Goal: Find specific page/section: Find specific page/section

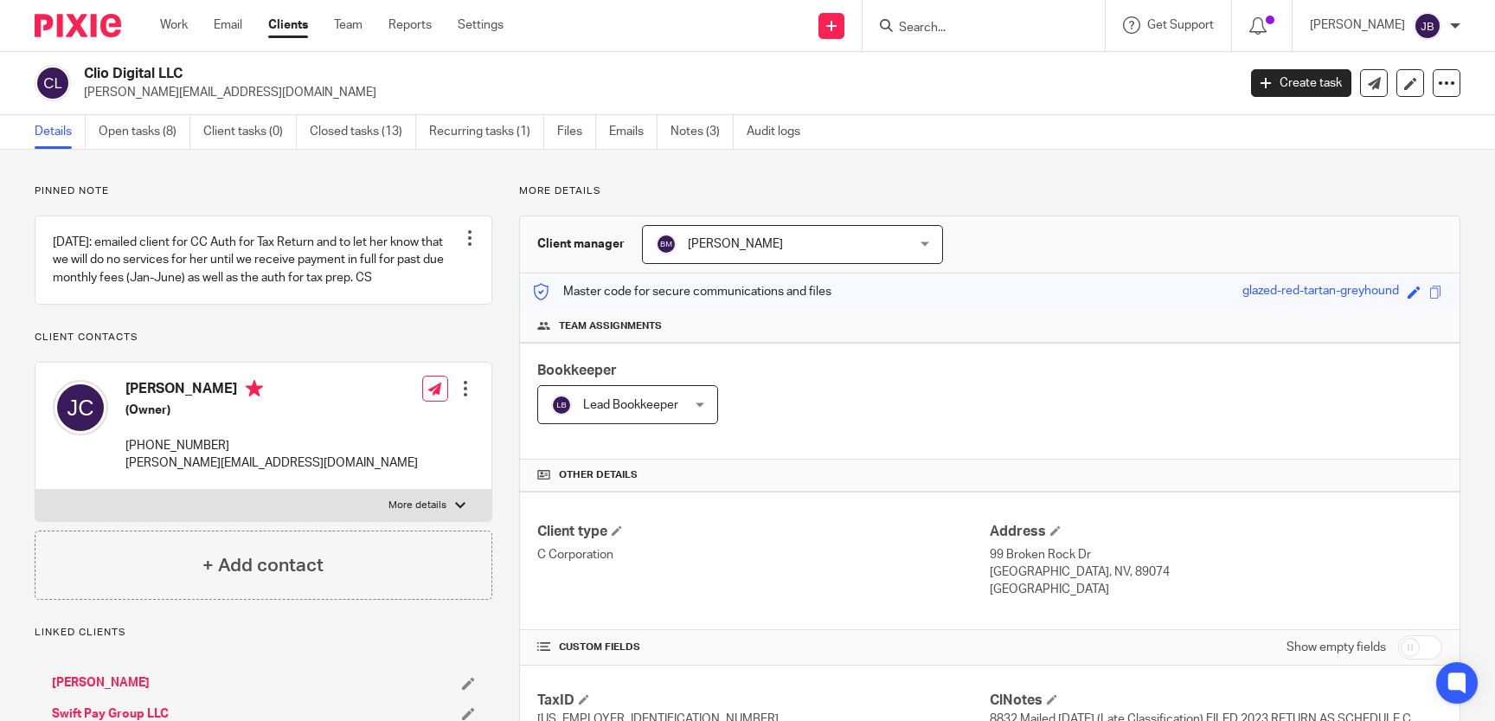
click at [1014, 21] on input "Search" at bounding box center [975, 29] width 156 height 16
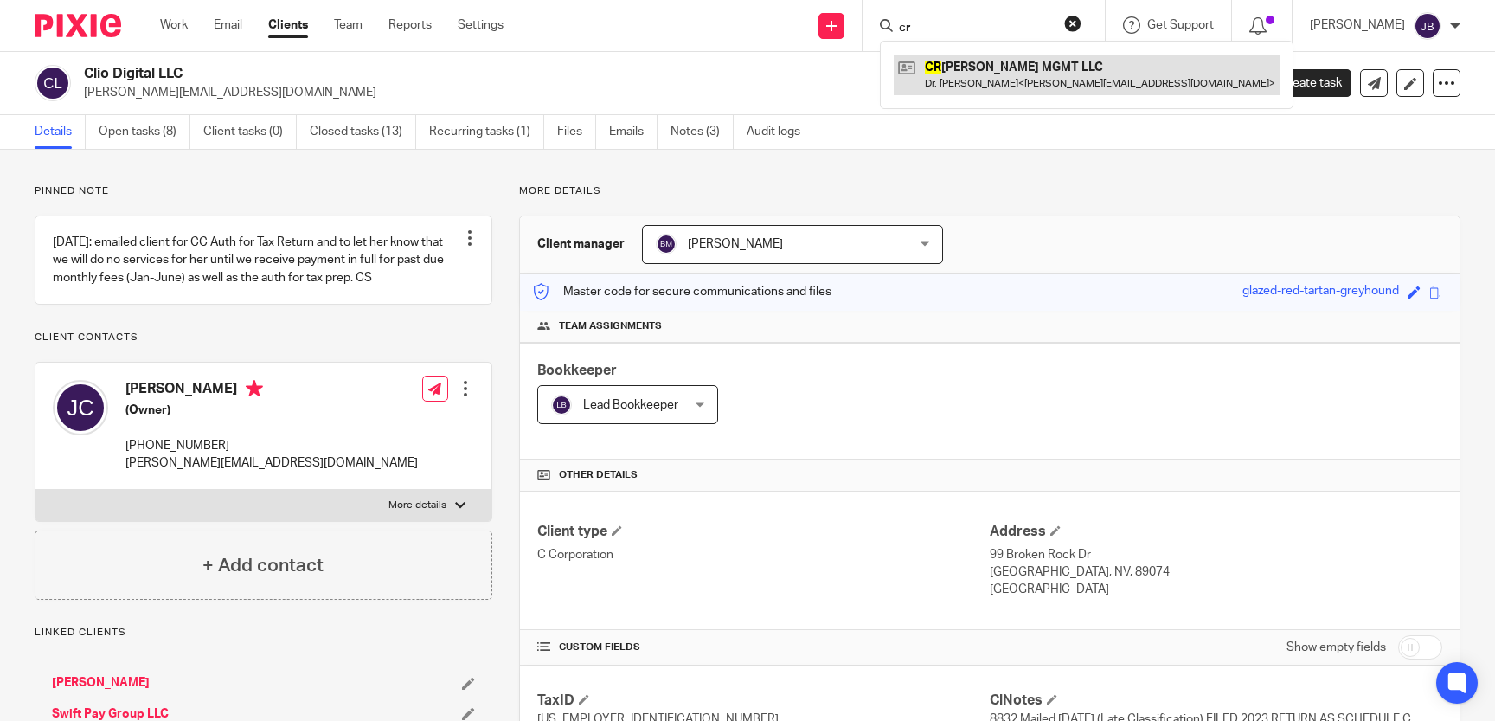
type input "cr"
click at [1133, 72] on link at bounding box center [1087, 75] width 386 height 40
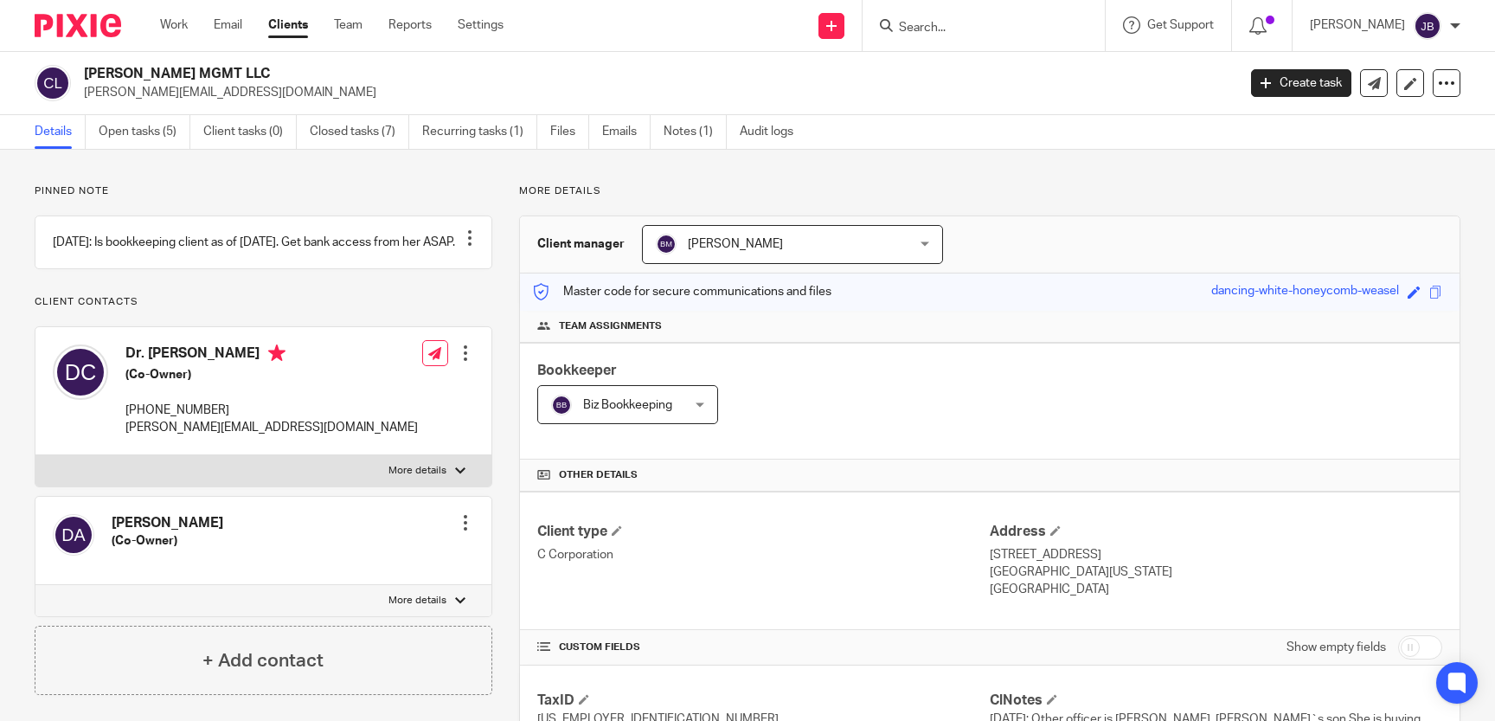
click at [1410, 651] on input "checkbox" at bounding box center [1420, 647] width 44 height 24
checkbox input "true"
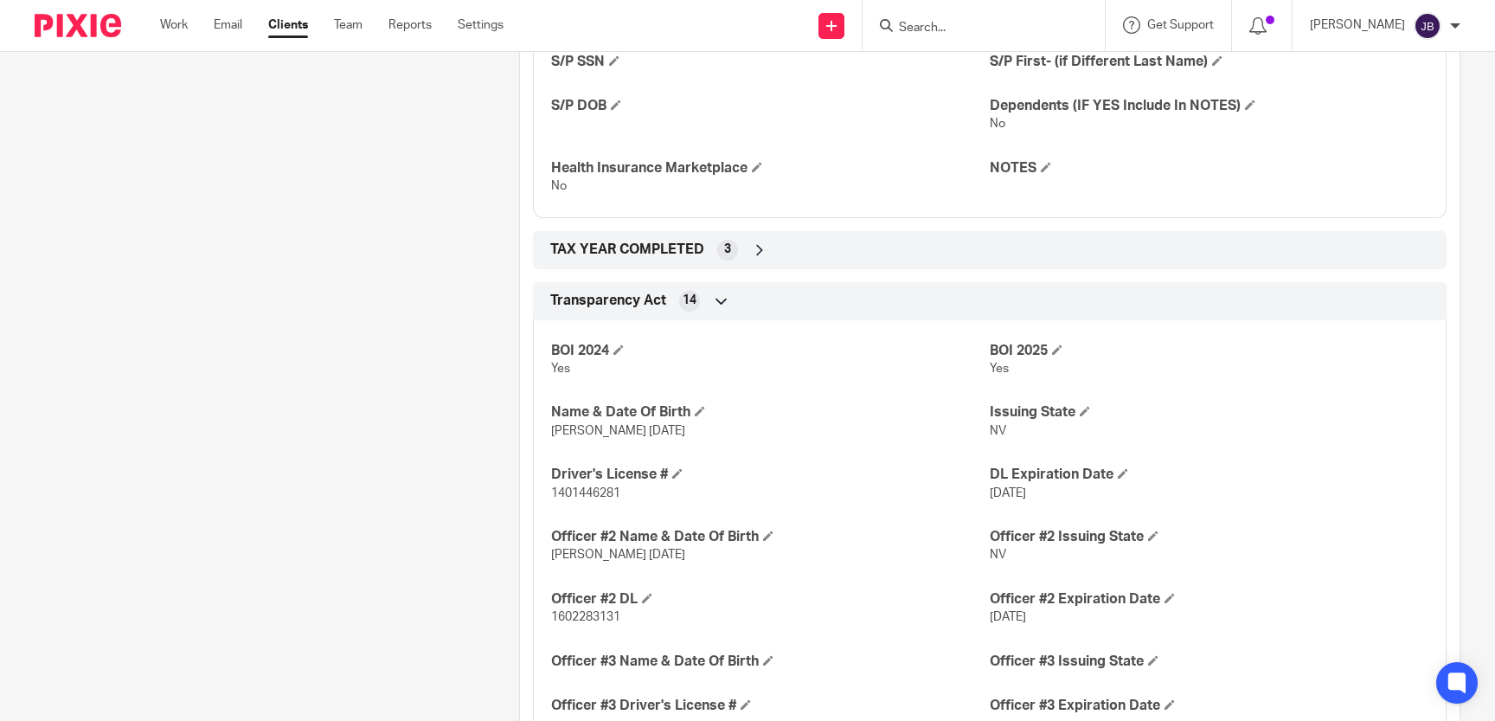
scroll to position [2701, 0]
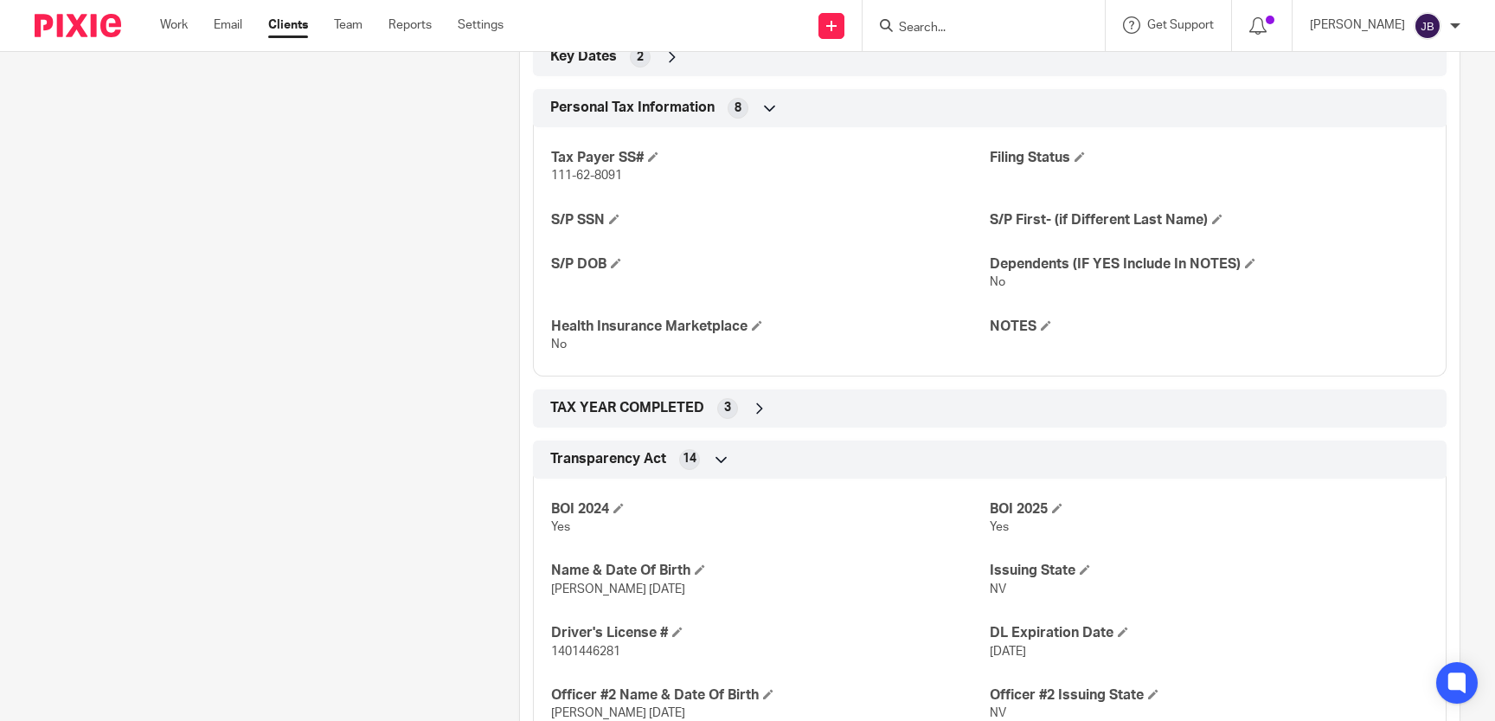
click at [964, 408] on div "TAX YEAR COMPLETED 3" at bounding box center [990, 408] width 888 height 29
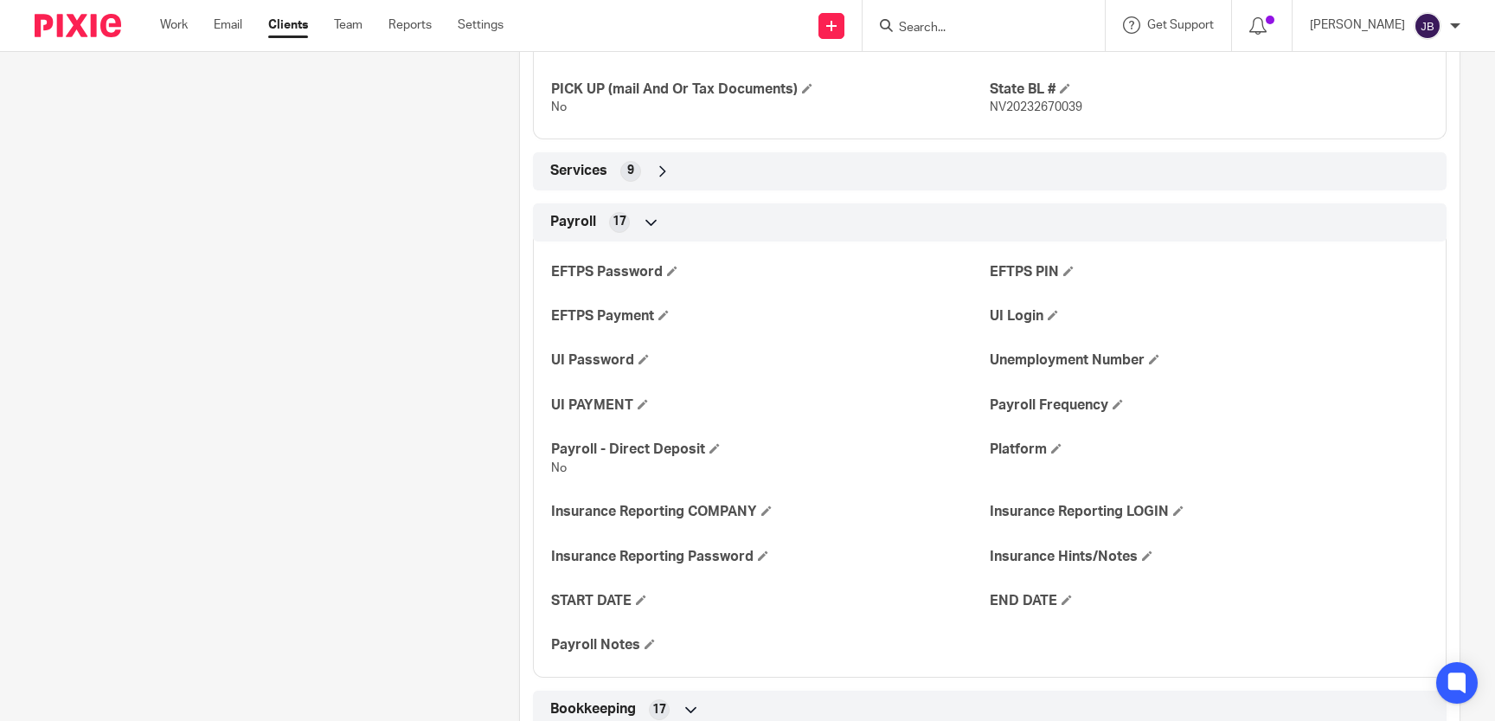
scroll to position [1191, 0]
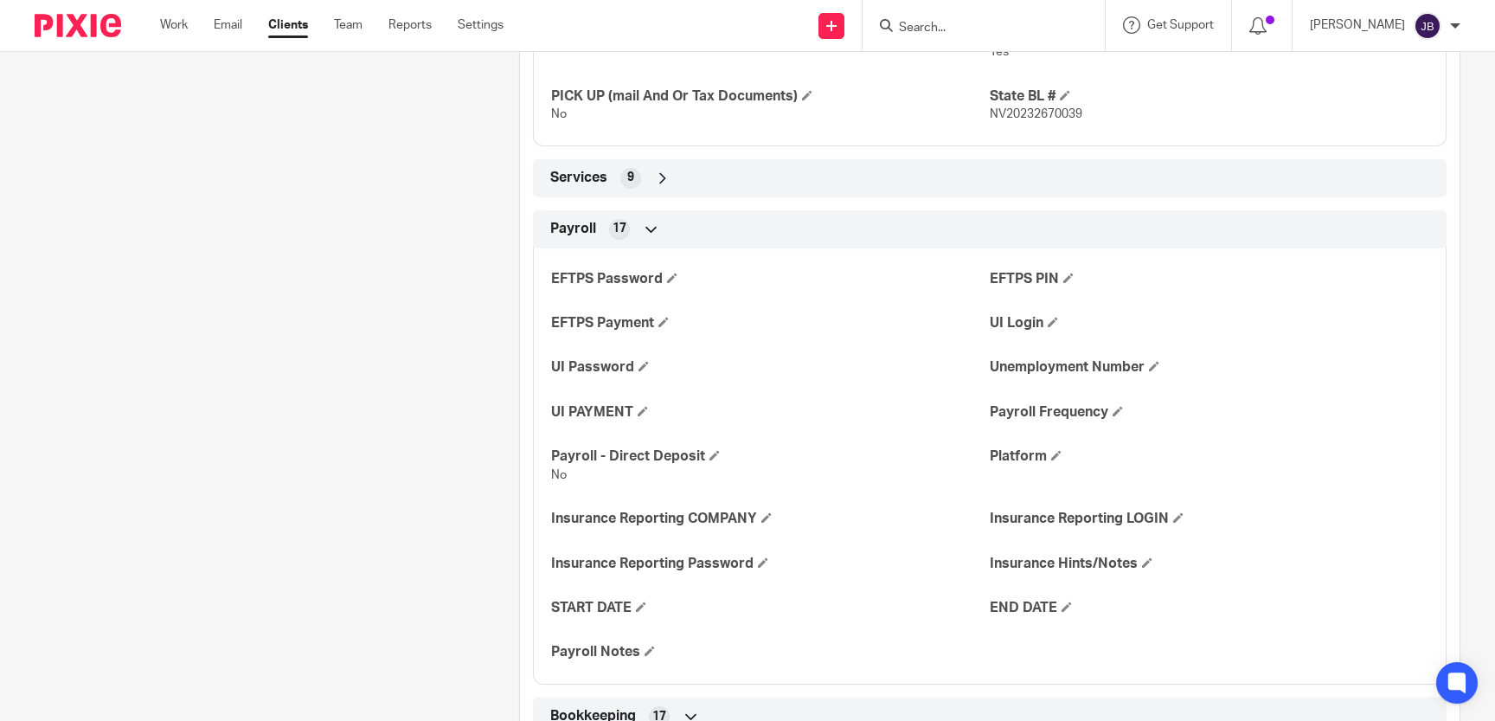
click at [923, 173] on div "Services 9" at bounding box center [990, 178] width 888 height 29
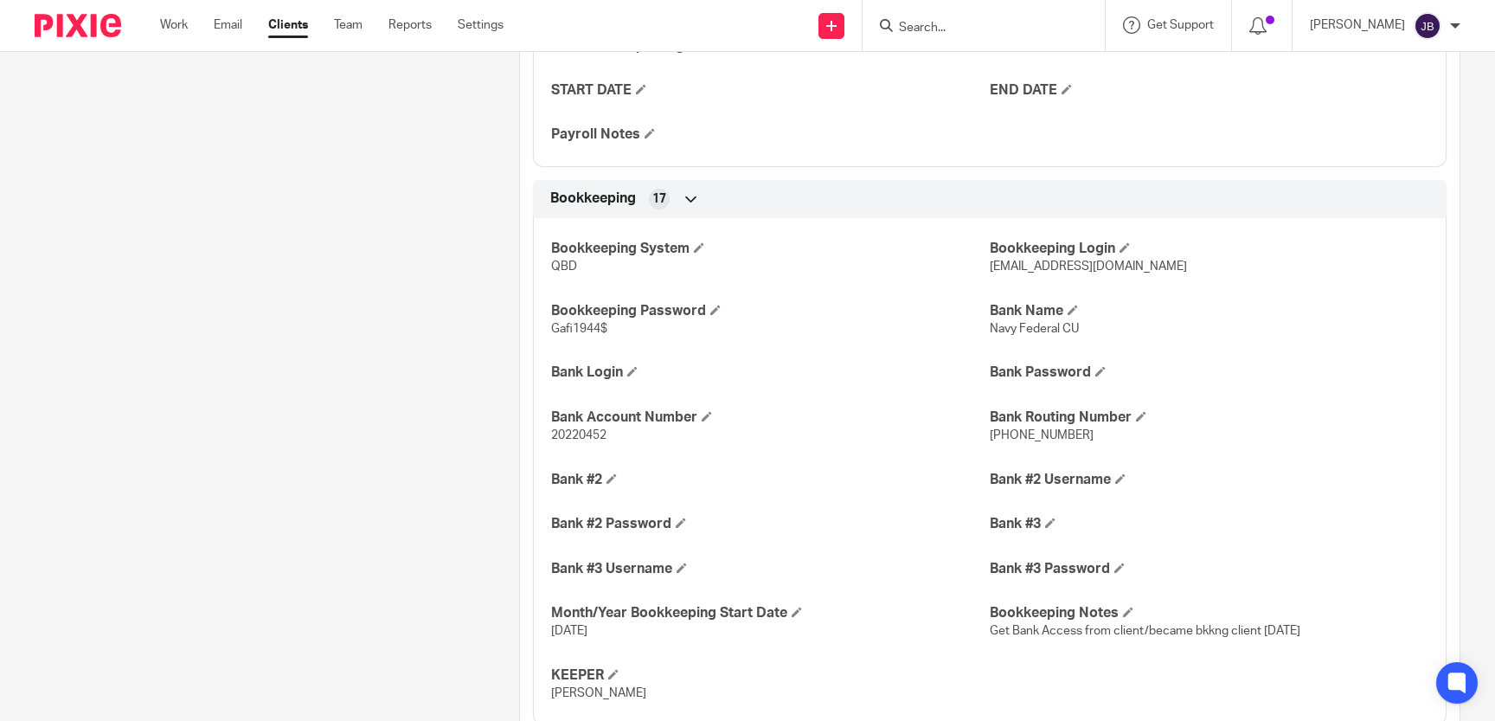
scroll to position [2065, 0]
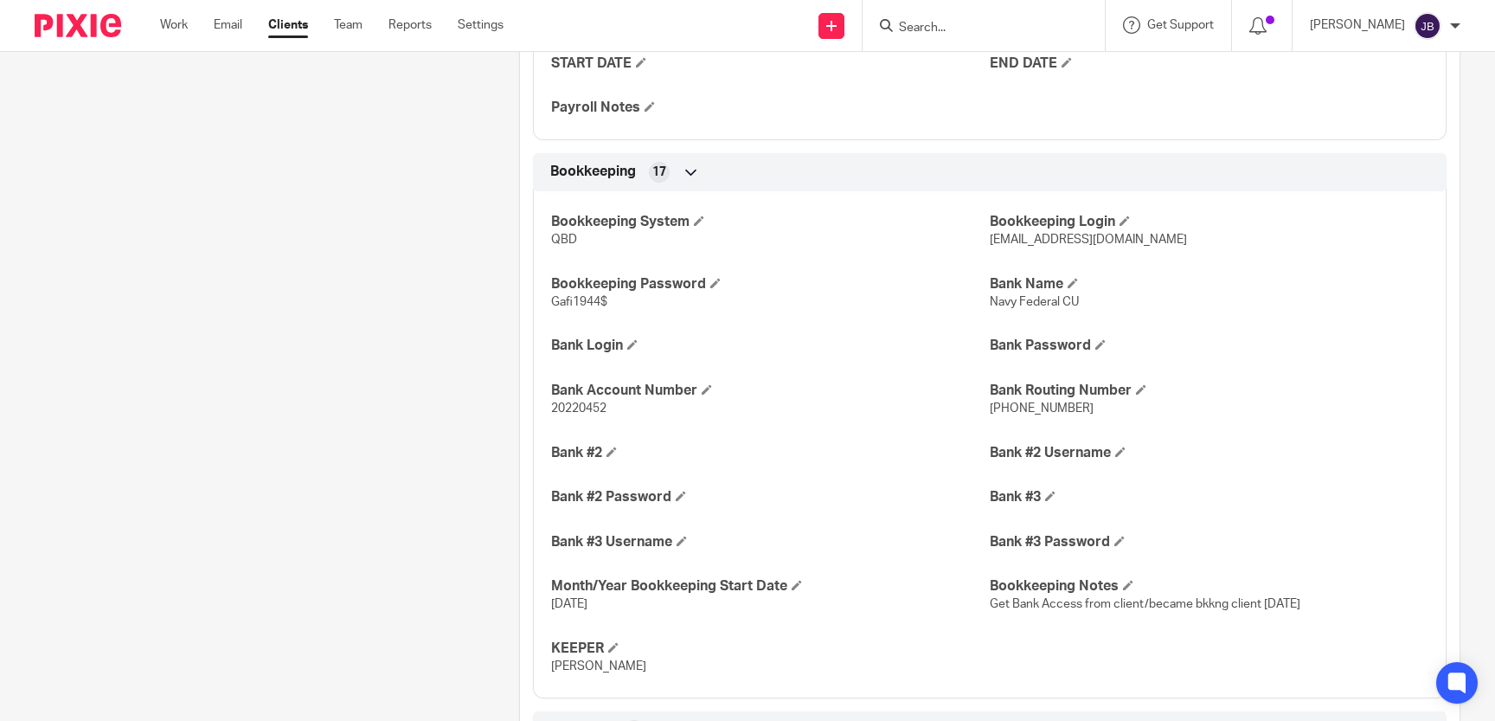
click at [996, 29] on input "Search" at bounding box center [975, 29] width 156 height 16
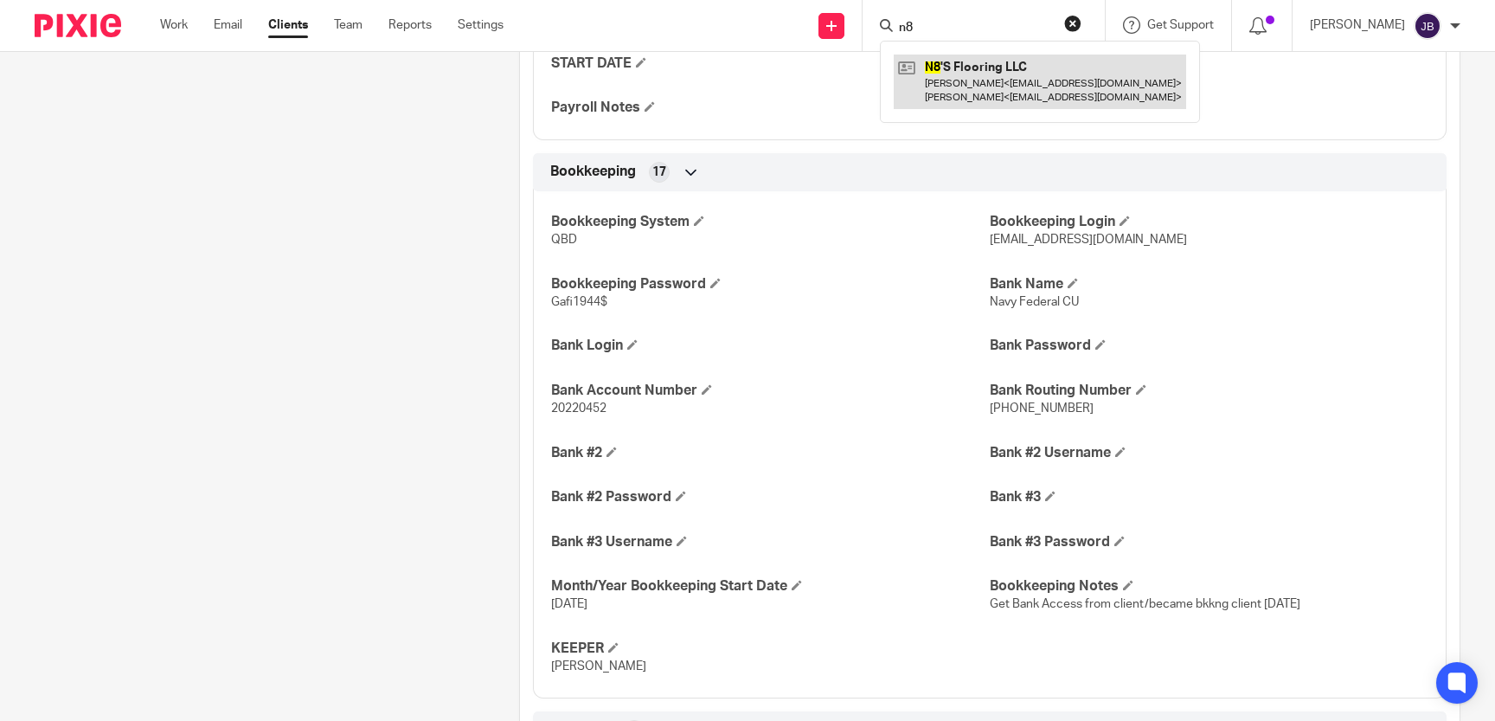
type input "n8"
click at [1146, 79] on link at bounding box center [1040, 82] width 292 height 54
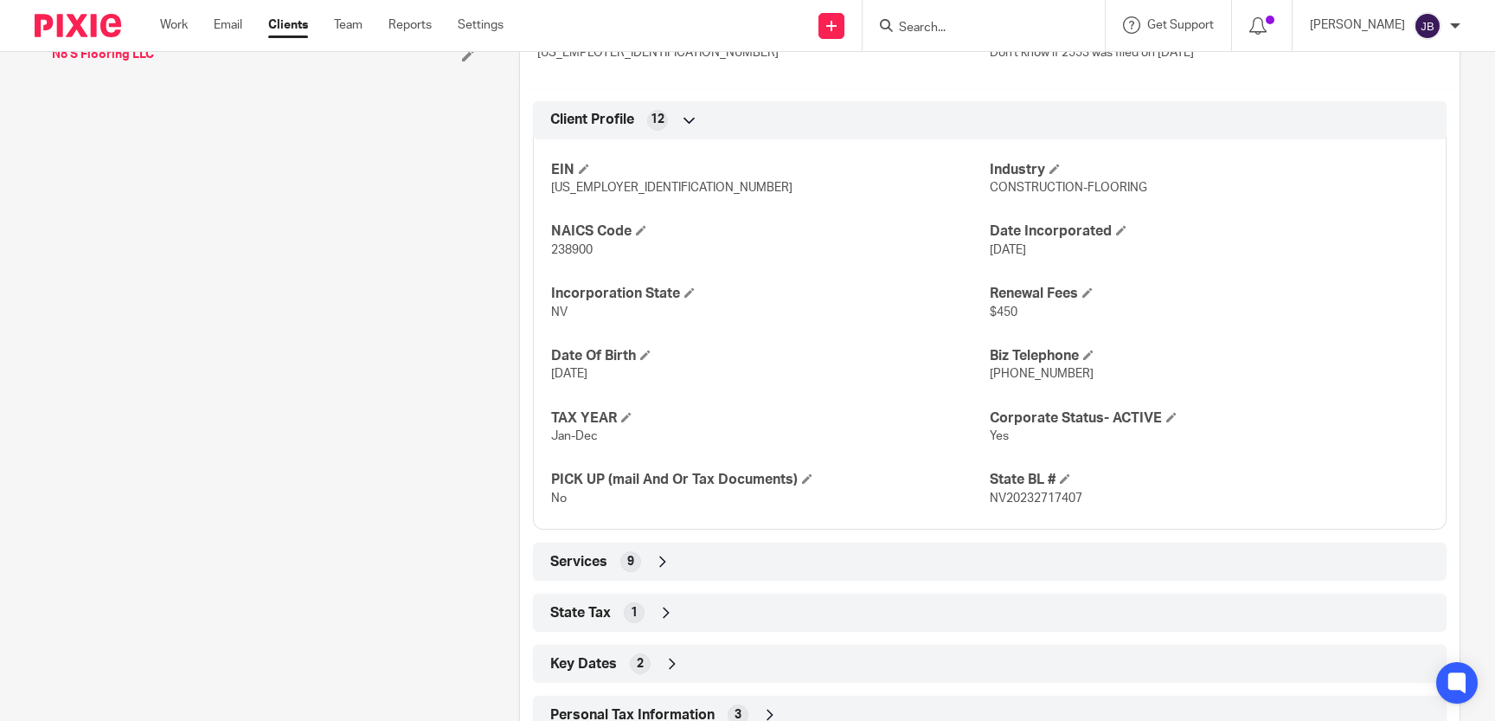
scroll to position [715, 0]
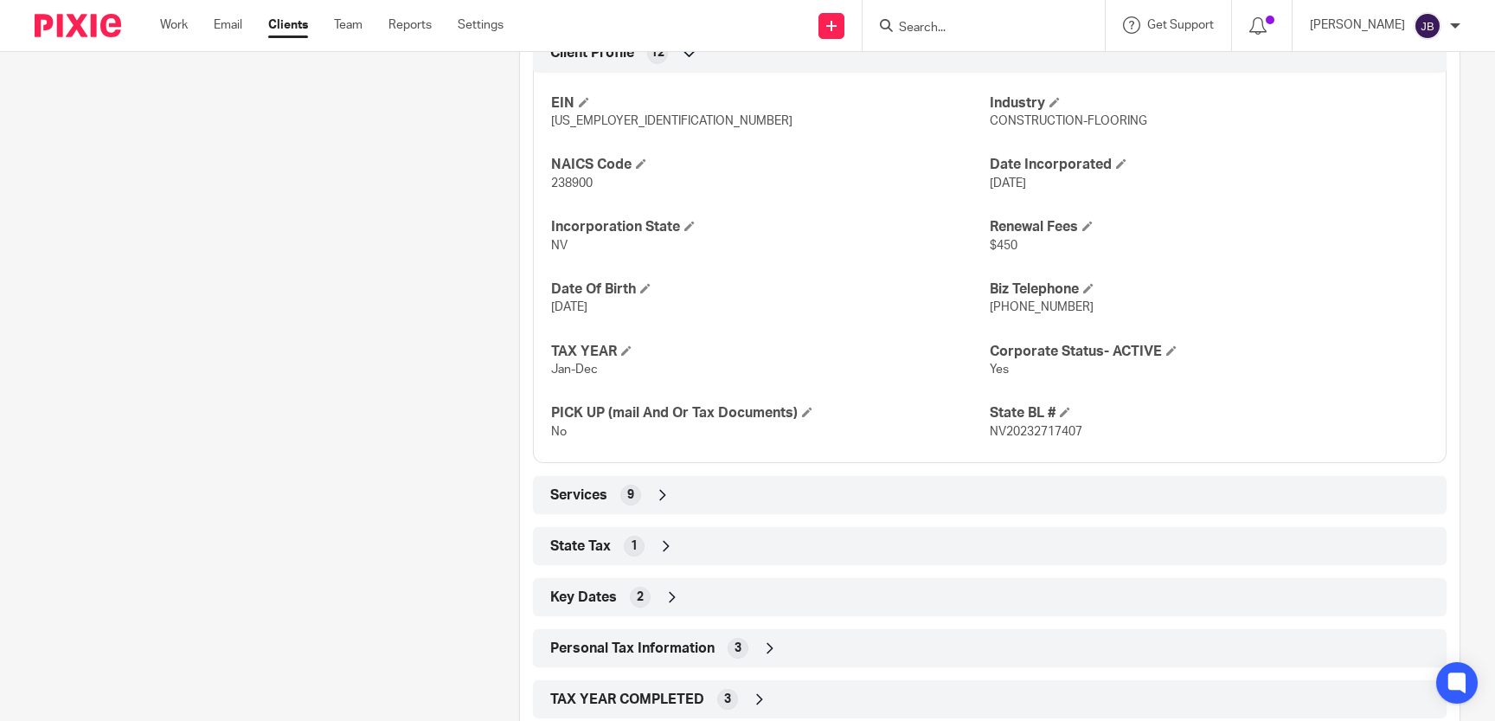
click at [792, 493] on div "Services 9" at bounding box center [990, 494] width 888 height 29
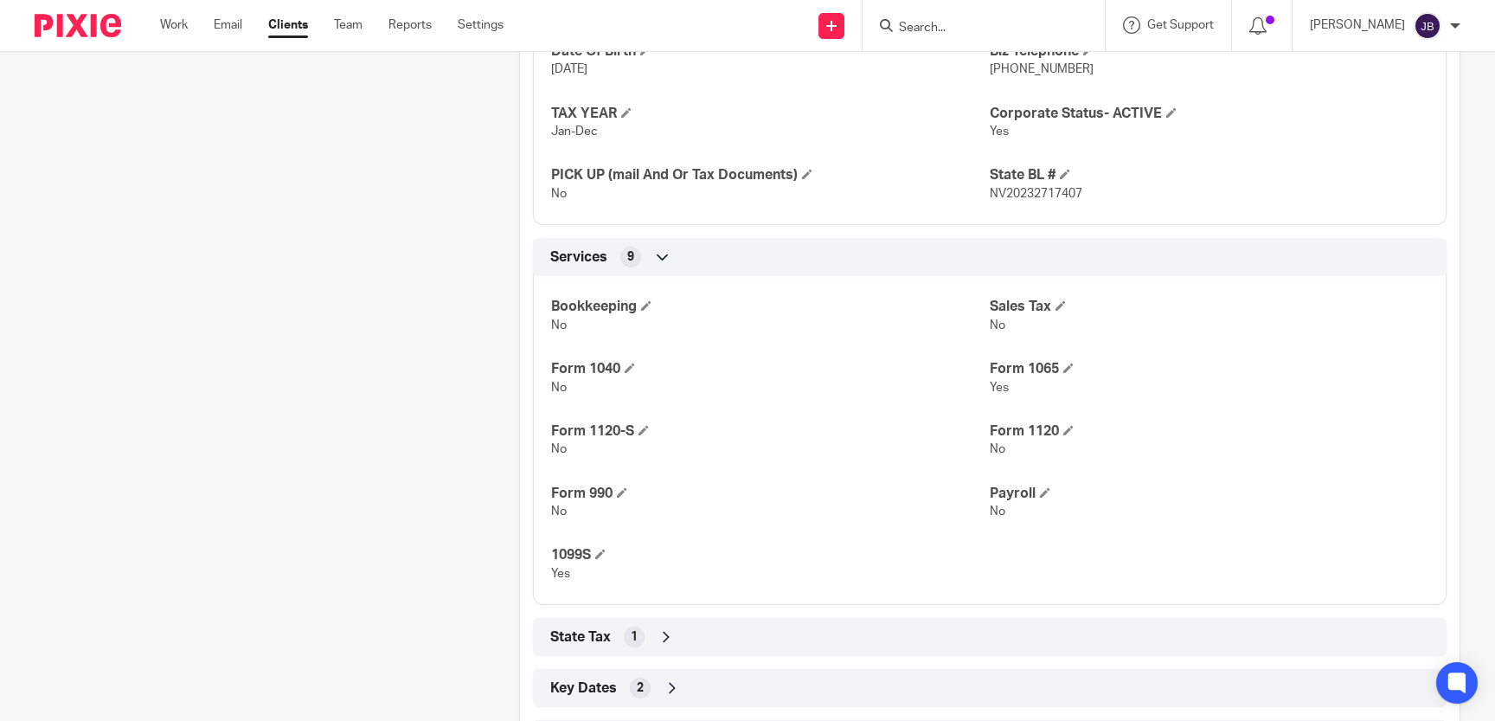
scroll to position [476, 0]
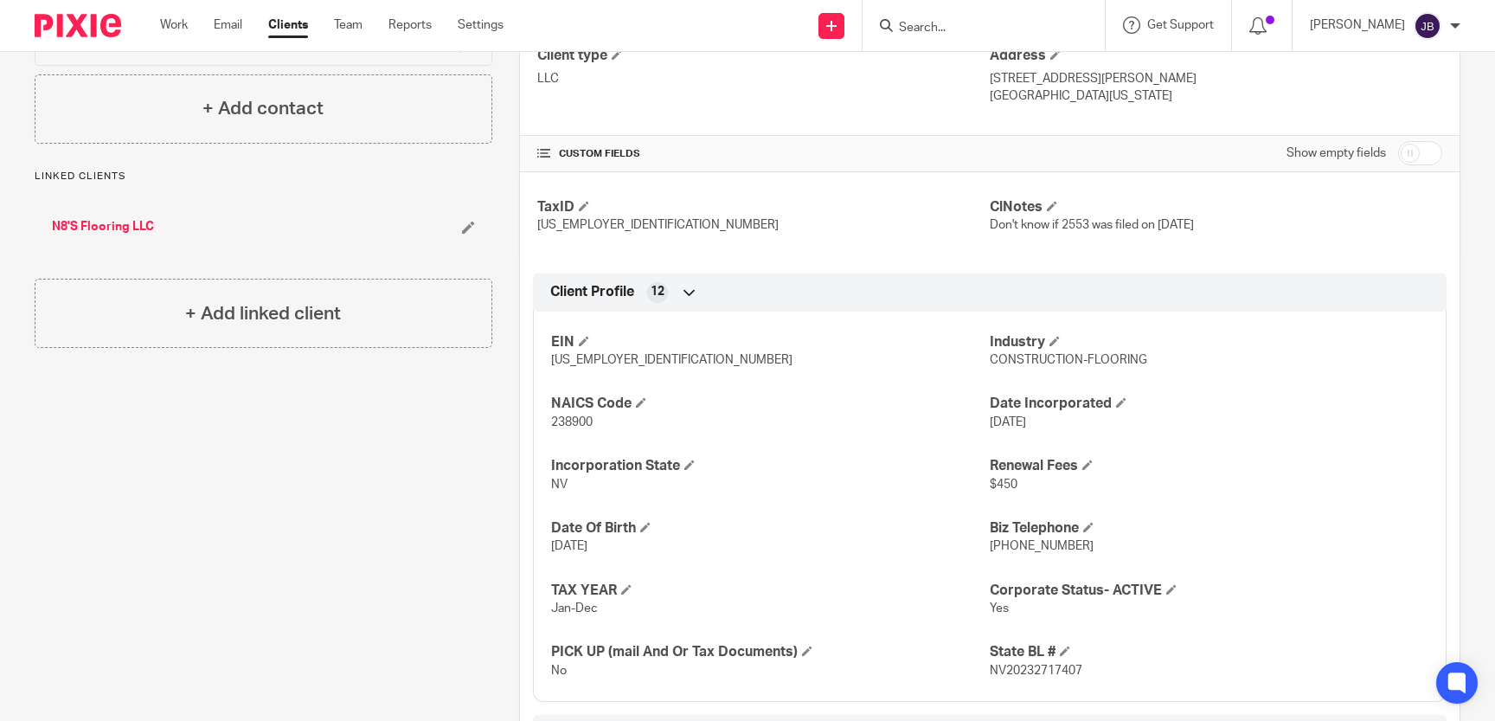
click at [146, 223] on link "N8'S Flooring LLC" at bounding box center [103, 226] width 102 height 17
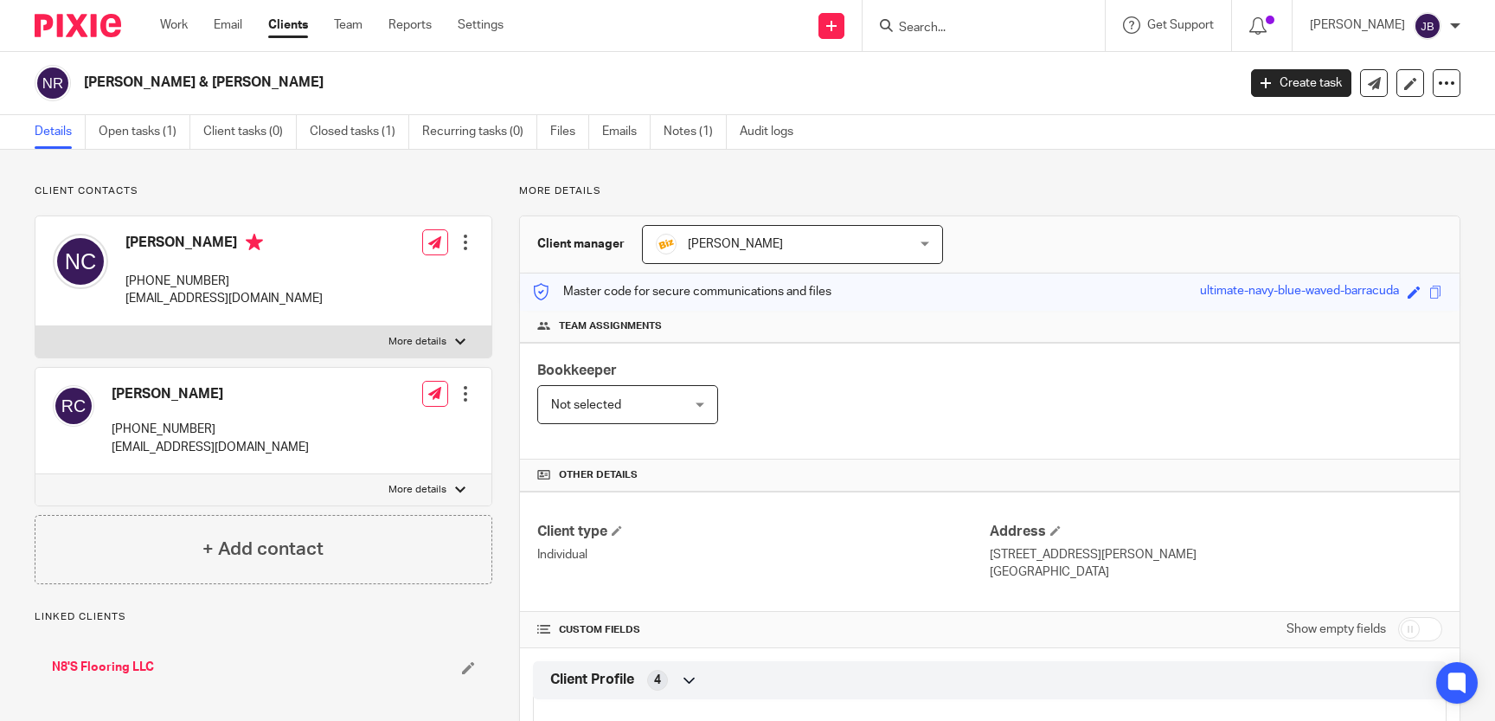
scroll to position [397, 0]
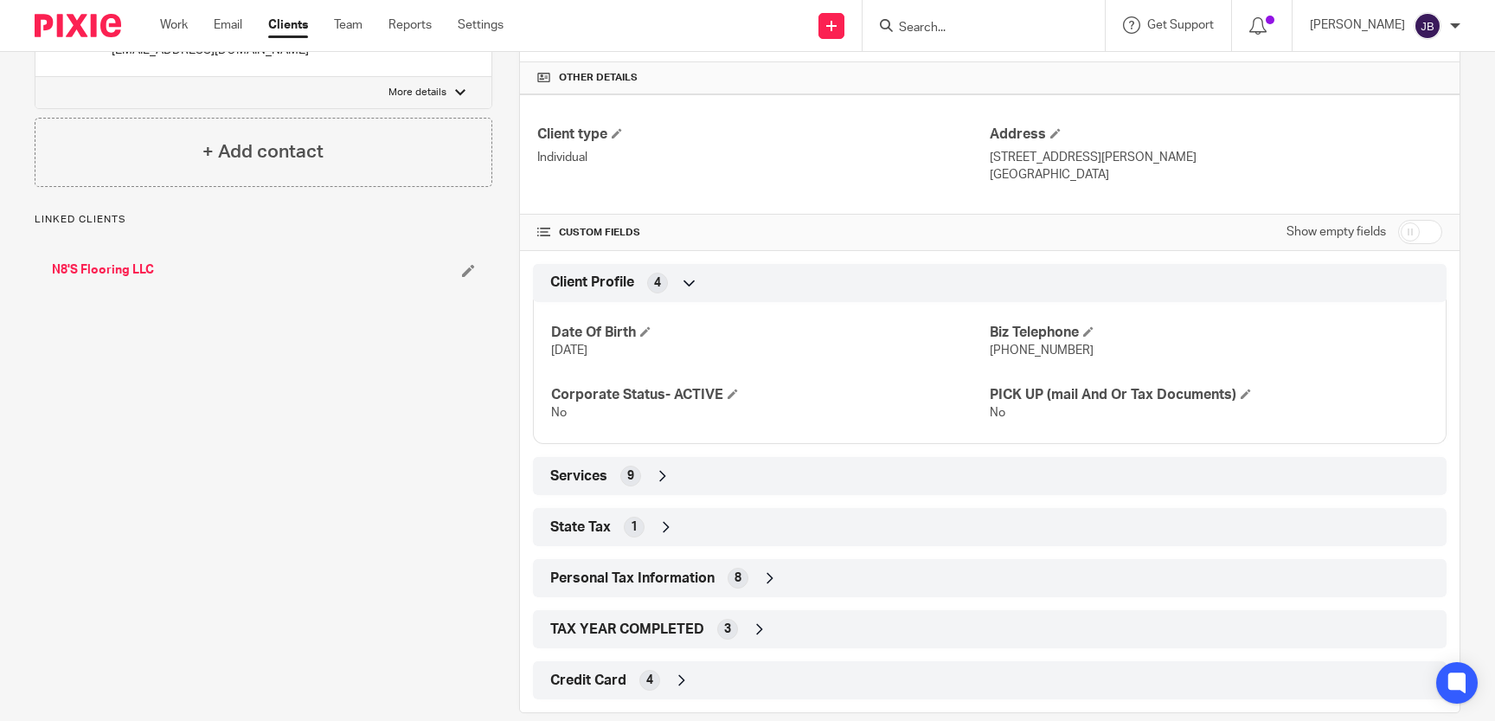
click at [705, 476] on div "Services 9" at bounding box center [990, 475] width 888 height 29
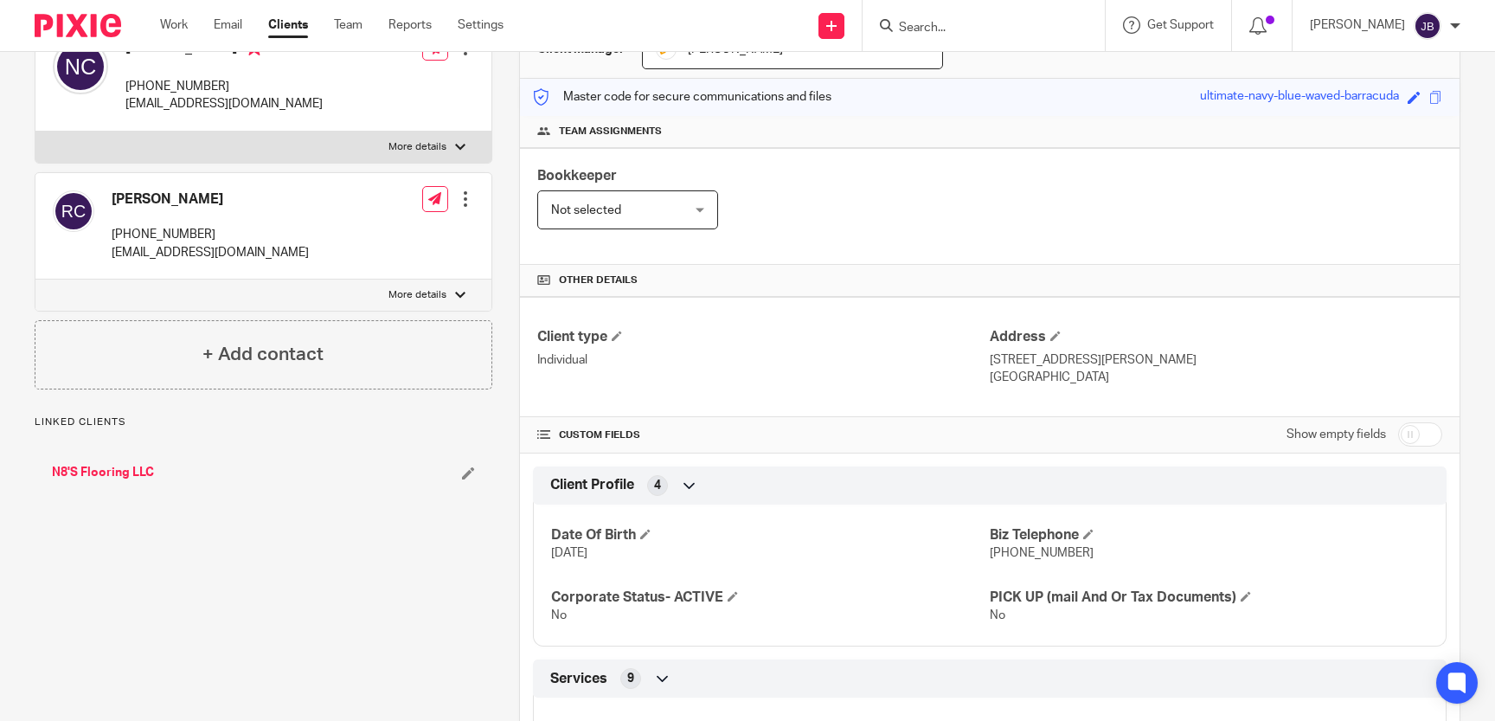
scroll to position [0, 0]
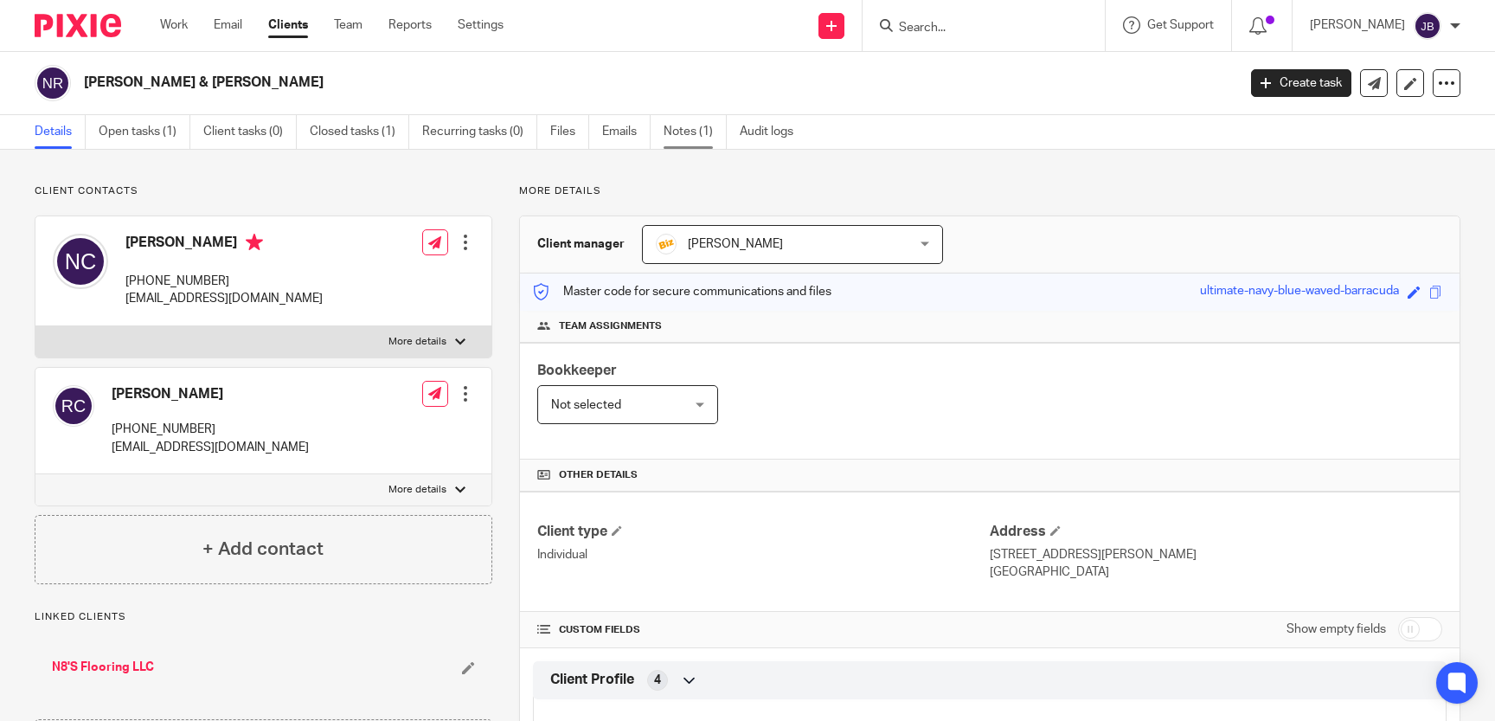
click at [676, 138] on link "Notes (1)" at bounding box center [695, 132] width 63 height 34
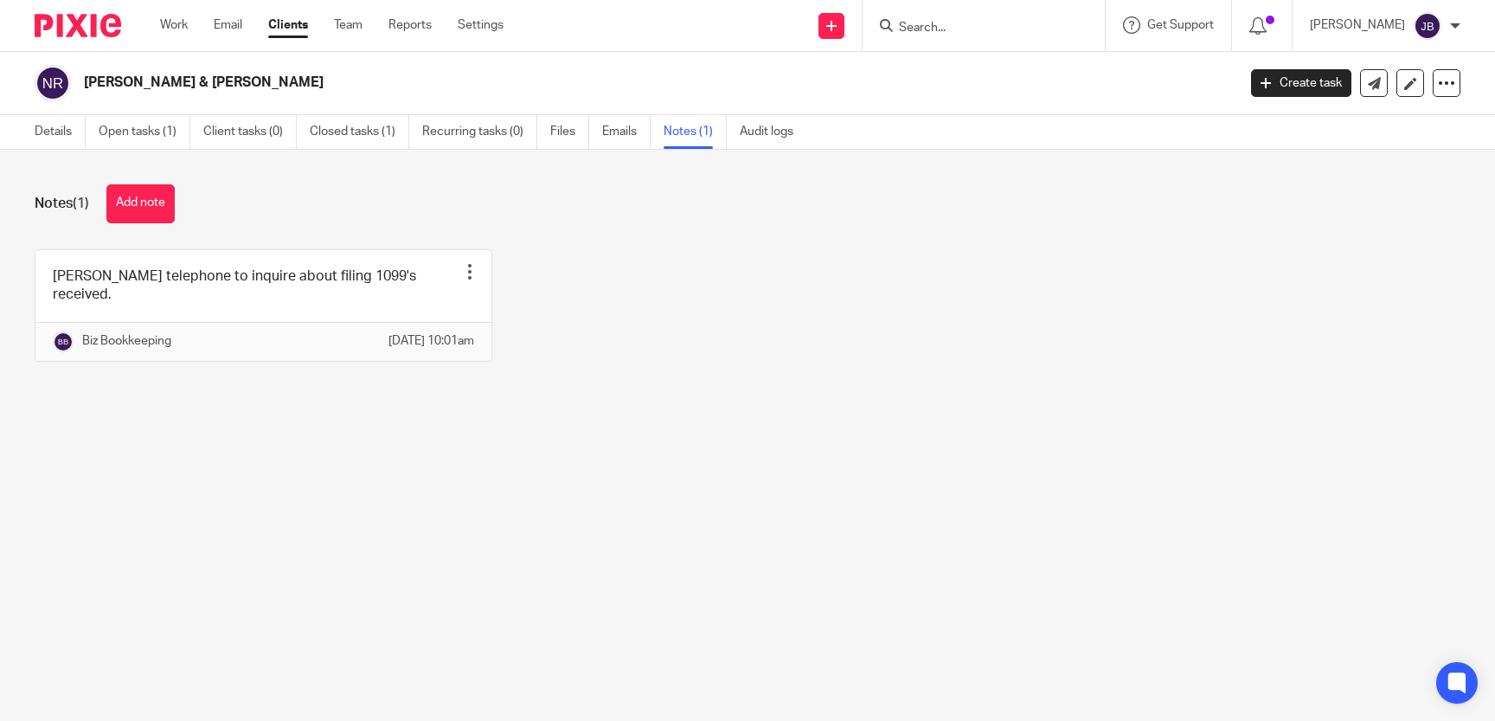
click at [34, 129] on div "Details Open tasks (1) Client tasks (0) Closed tasks (1) Recurring tasks (0) Fi…" at bounding box center [418, 132] width 837 height 34
click at [51, 127] on link "Details" at bounding box center [60, 132] width 51 height 34
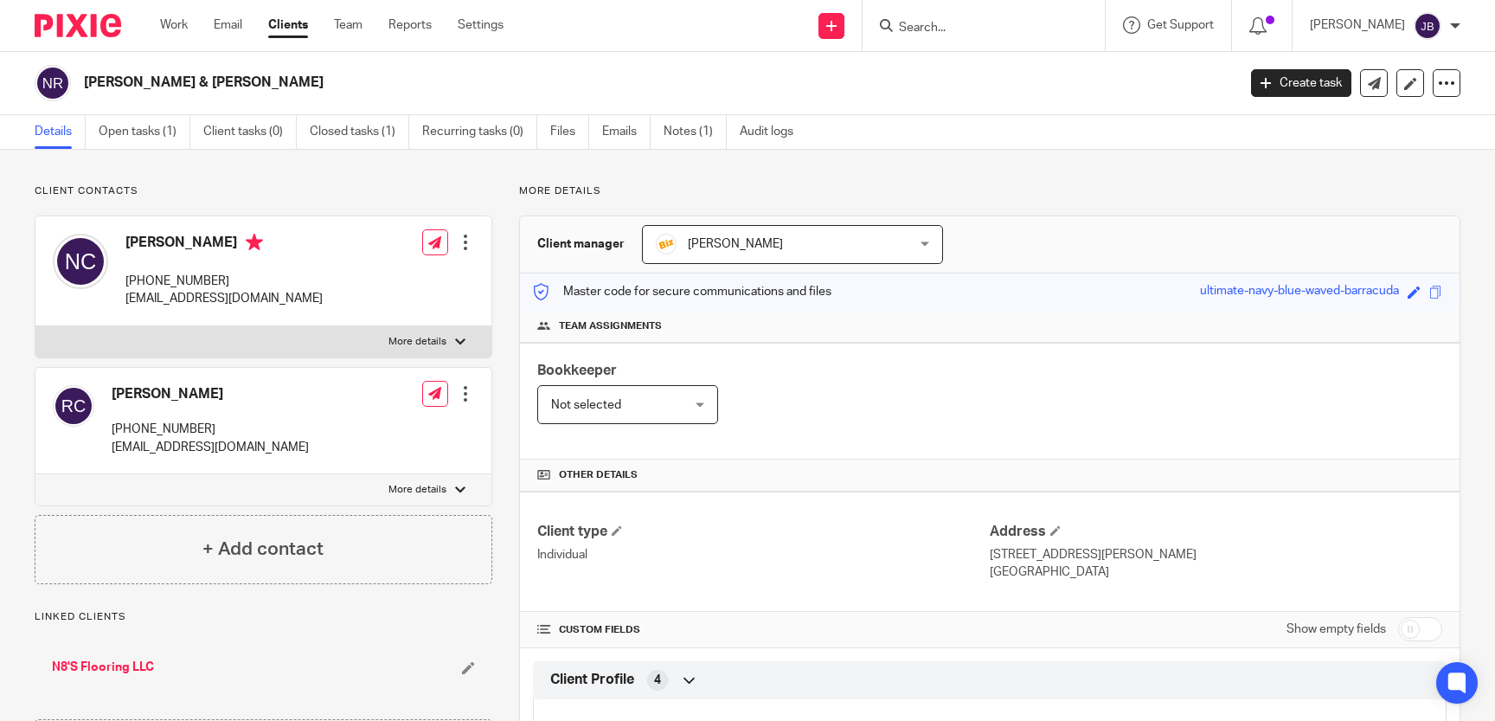
click at [981, 35] on form at bounding box center [989, 26] width 184 height 22
click at [976, 21] on input "Search" at bounding box center [975, 29] width 156 height 16
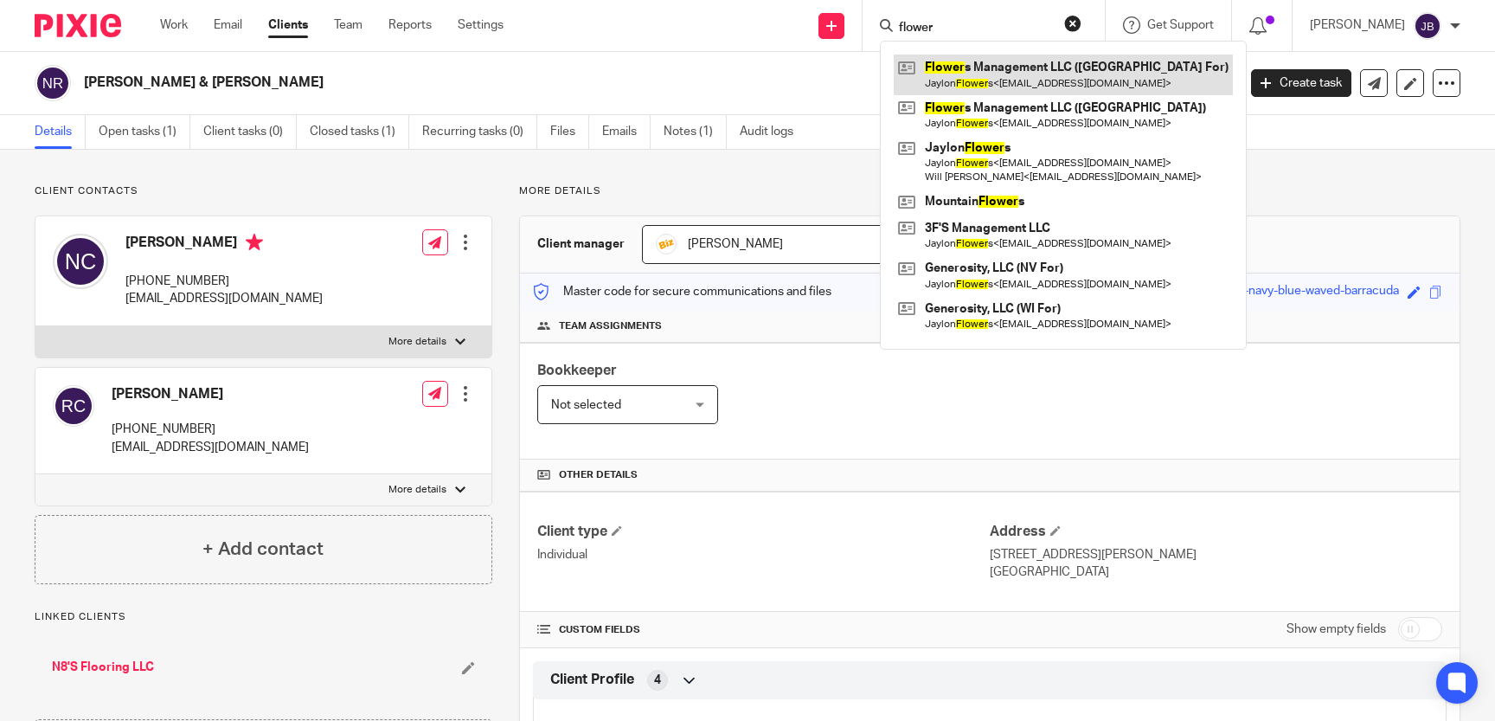
type input "flower"
click at [1095, 67] on link at bounding box center [1063, 75] width 339 height 40
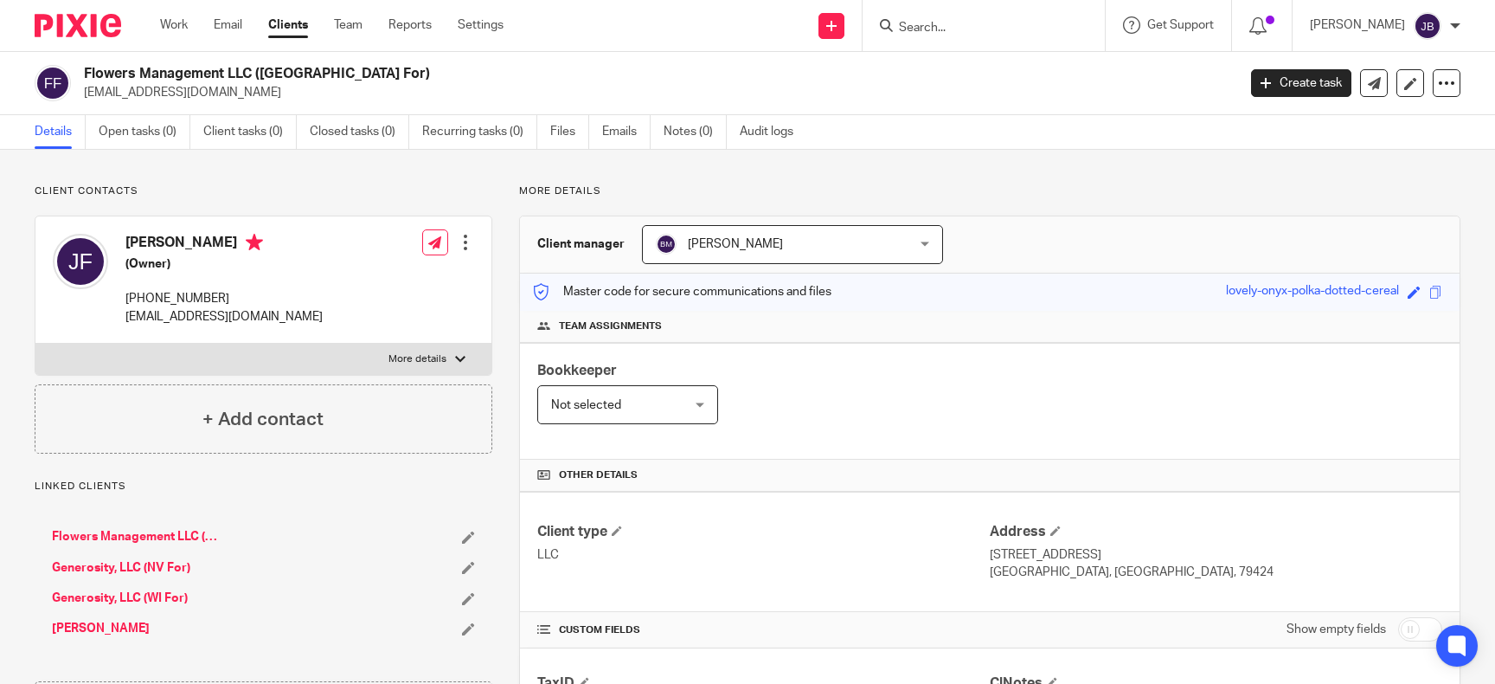
click at [989, 22] on input "Search" at bounding box center [975, 29] width 156 height 16
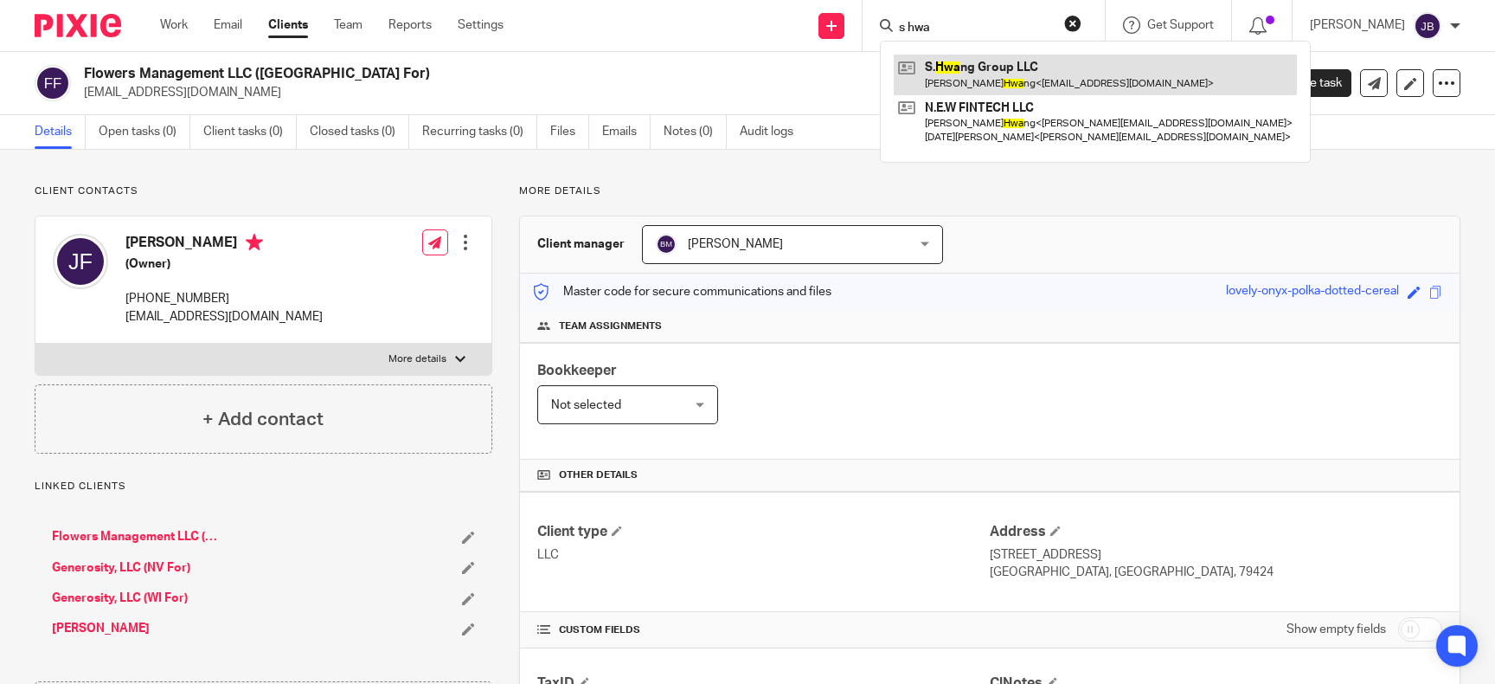
type input "s hwa"
click at [1078, 81] on link at bounding box center [1095, 75] width 403 height 40
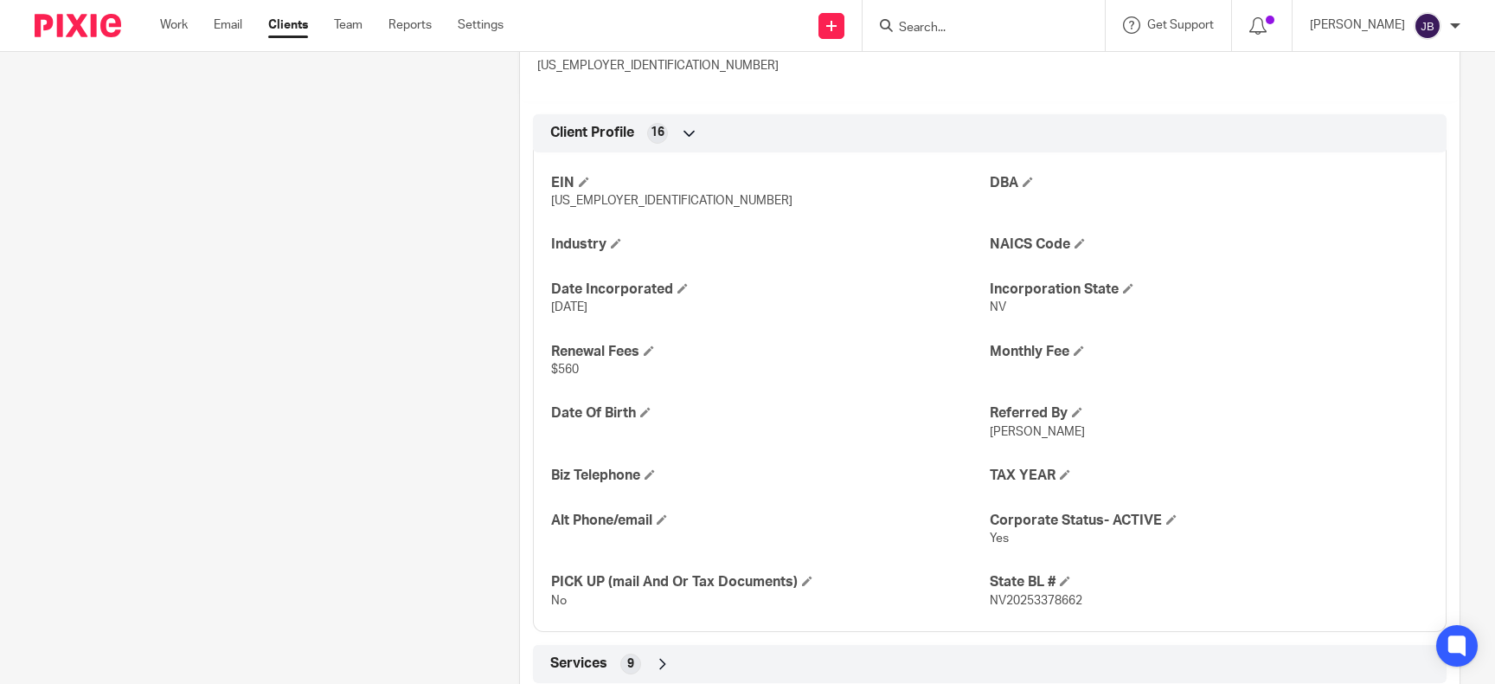
scroll to position [794, 0]
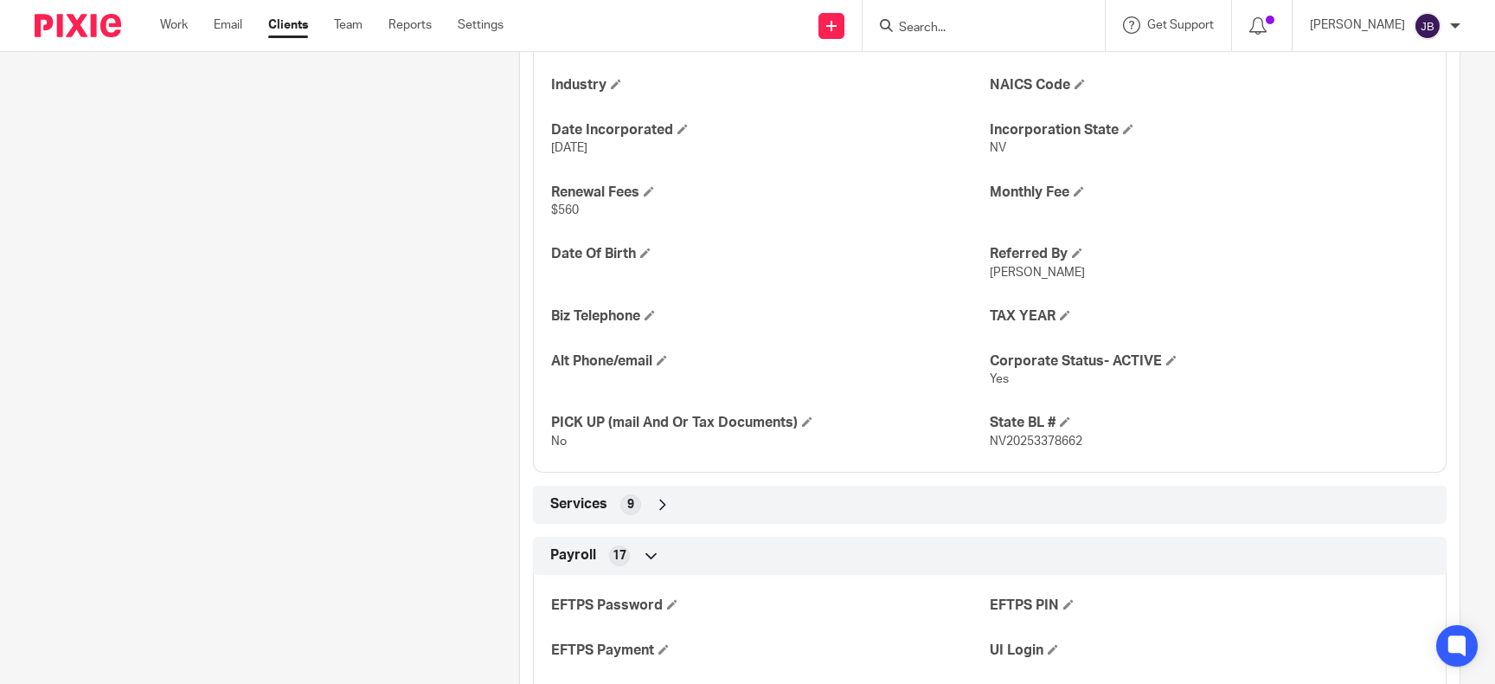
click at [602, 491] on div "Services 9" at bounding box center [990, 504] width 888 height 29
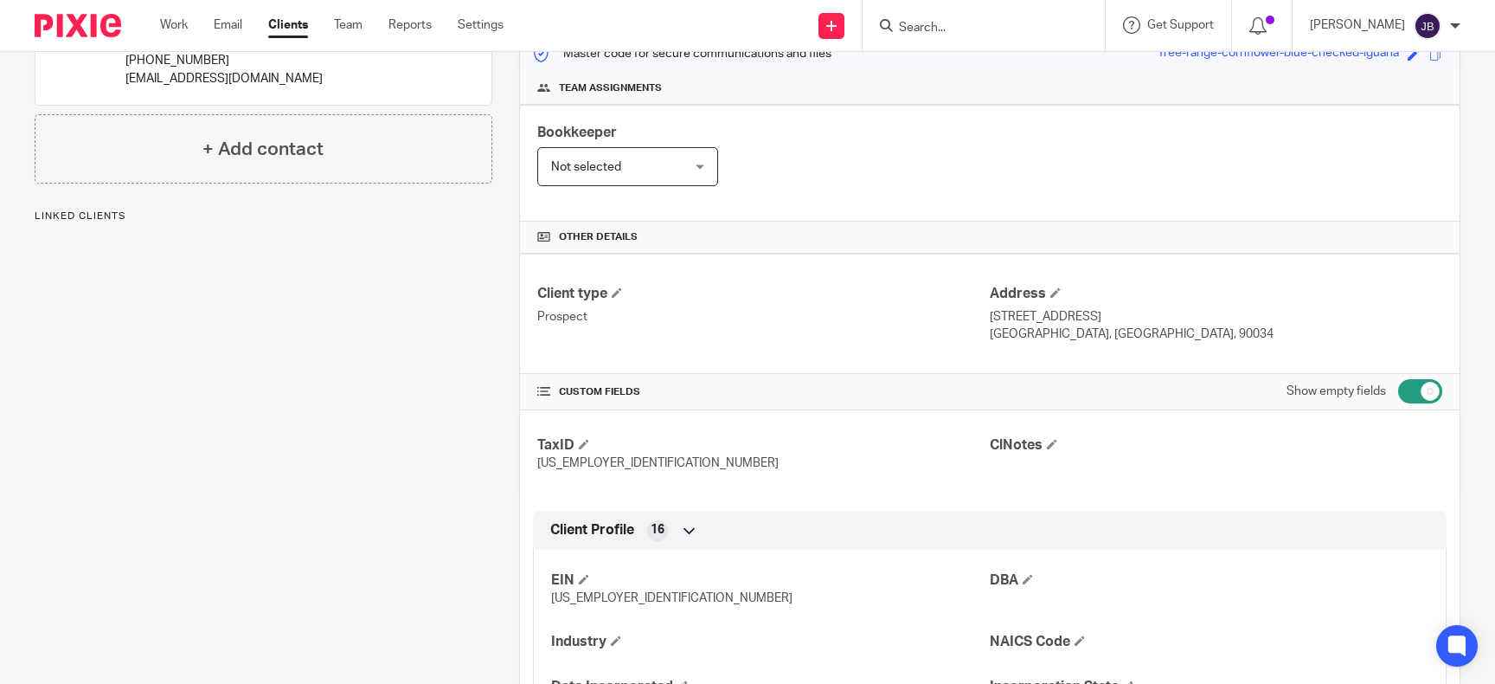
scroll to position [0, 0]
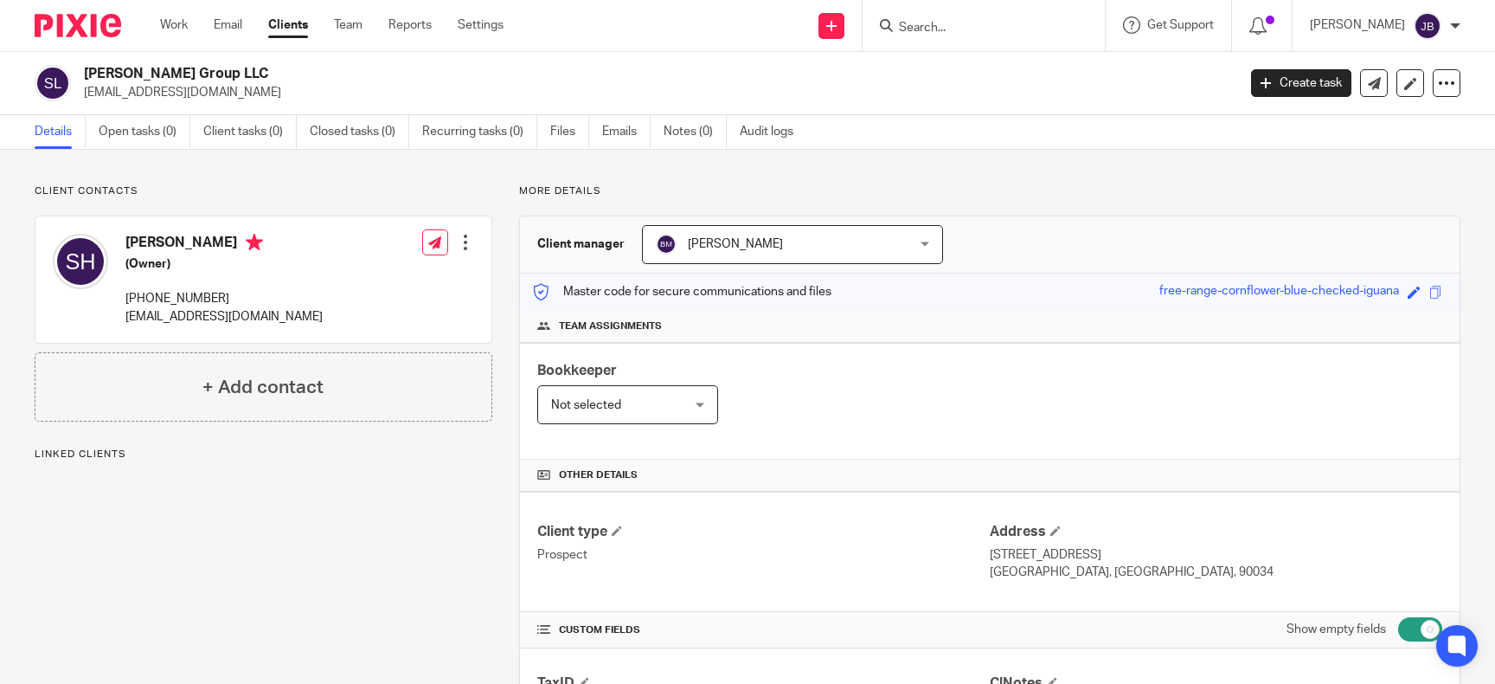
click at [1024, 24] on input "Search" at bounding box center [975, 29] width 156 height 16
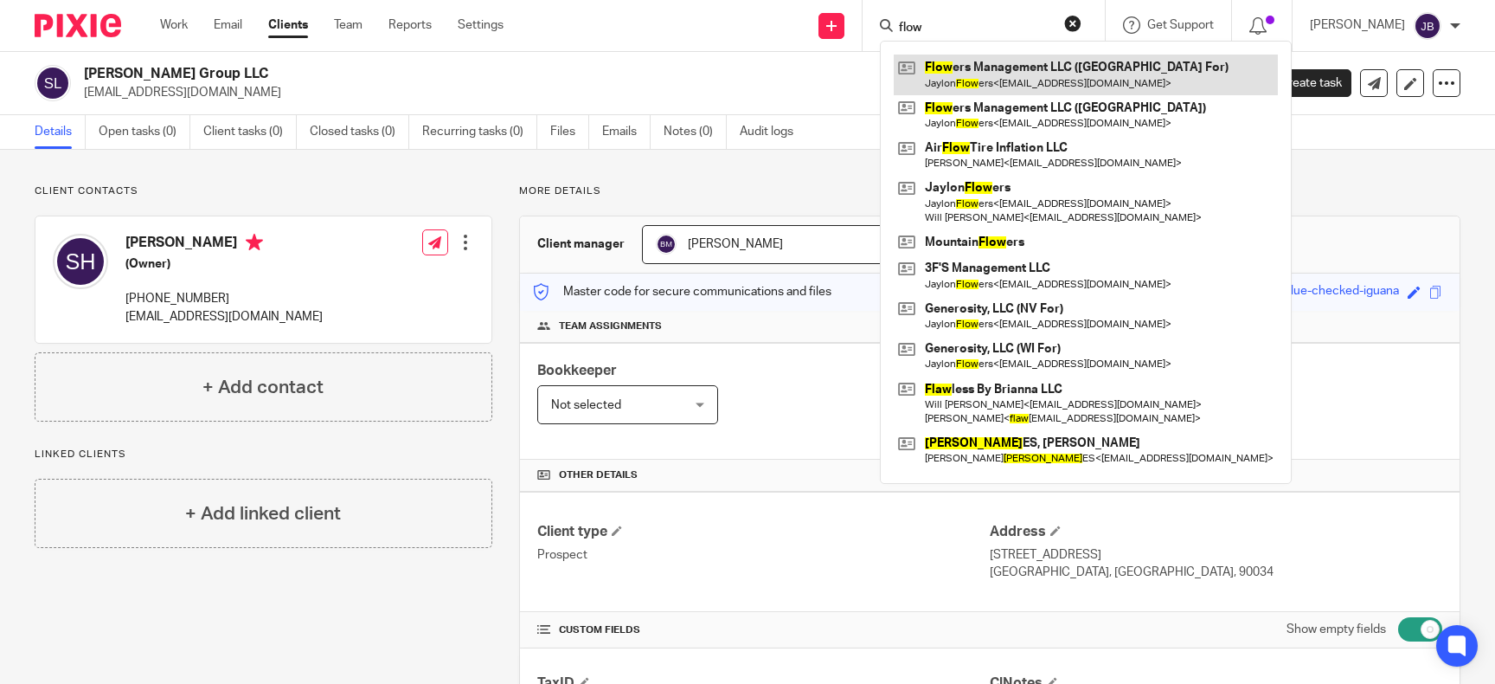
type input "flow"
click at [1110, 64] on link at bounding box center [1086, 75] width 384 height 40
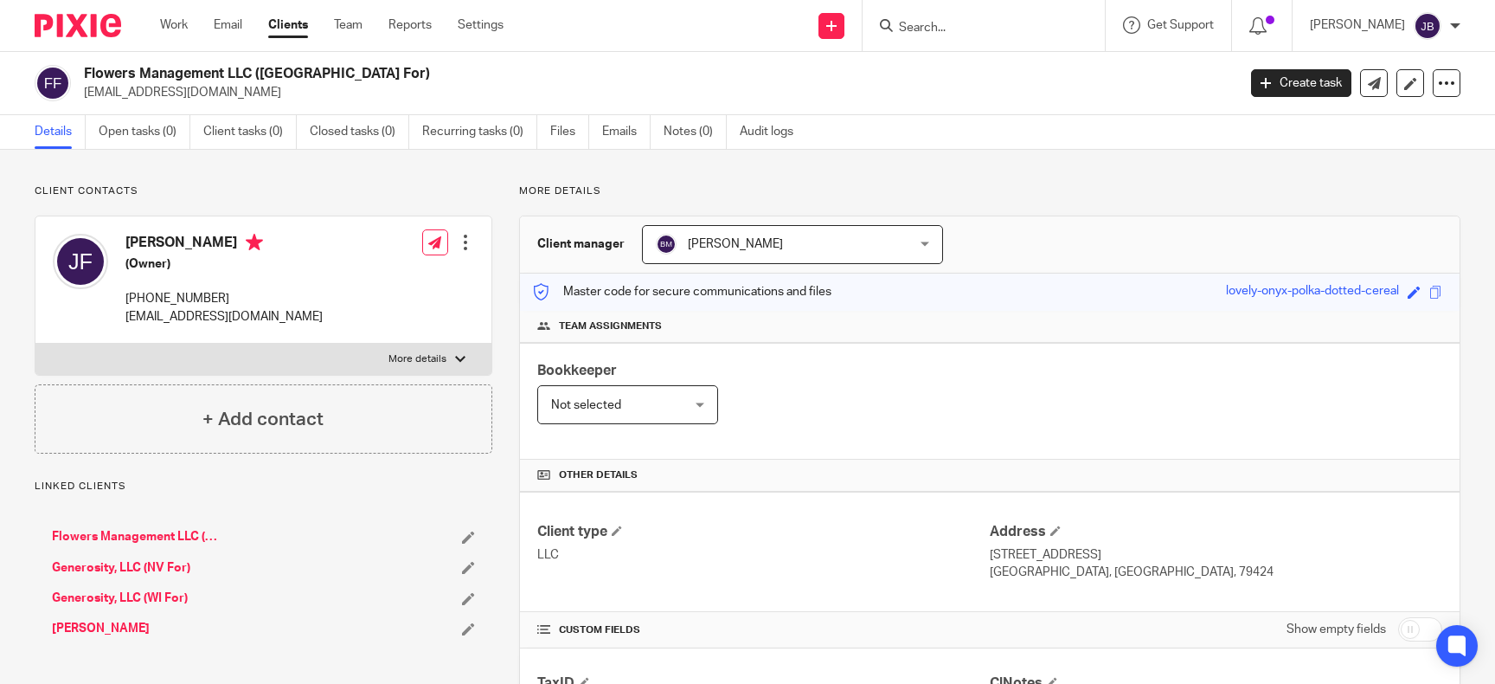
click at [1417, 626] on input "checkbox" at bounding box center [1420, 629] width 44 height 24
checkbox input "true"
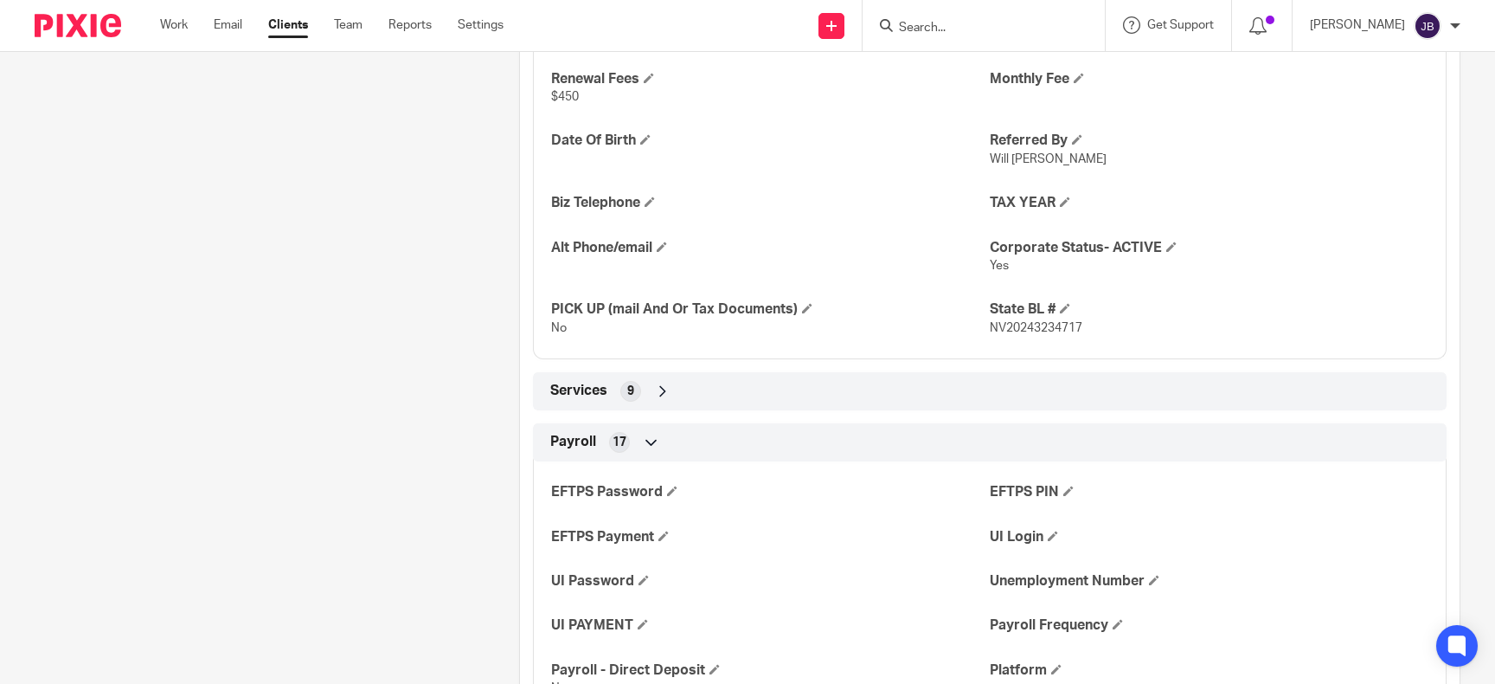
scroll to position [1032, 0]
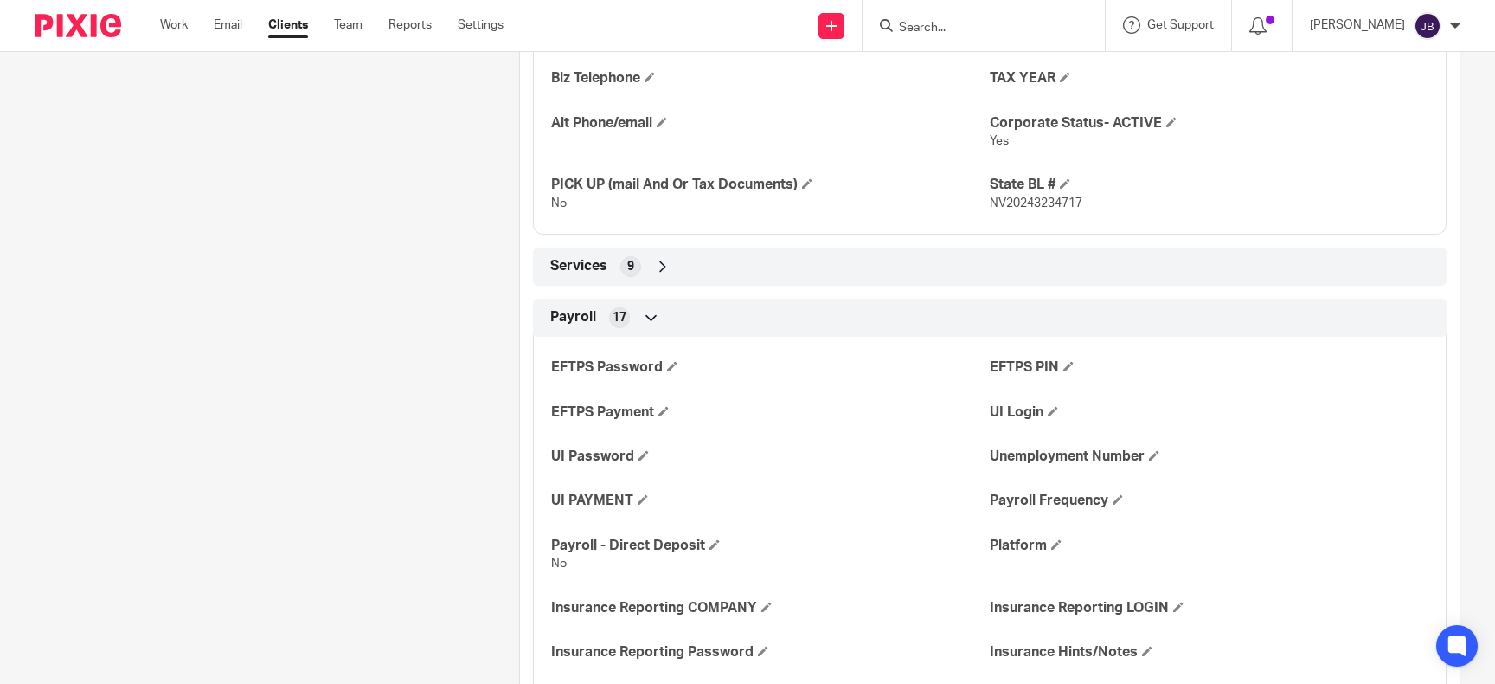
click at [745, 261] on div "Services 9" at bounding box center [990, 266] width 888 height 29
